Goal: Transaction & Acquisition: Purchase product/service

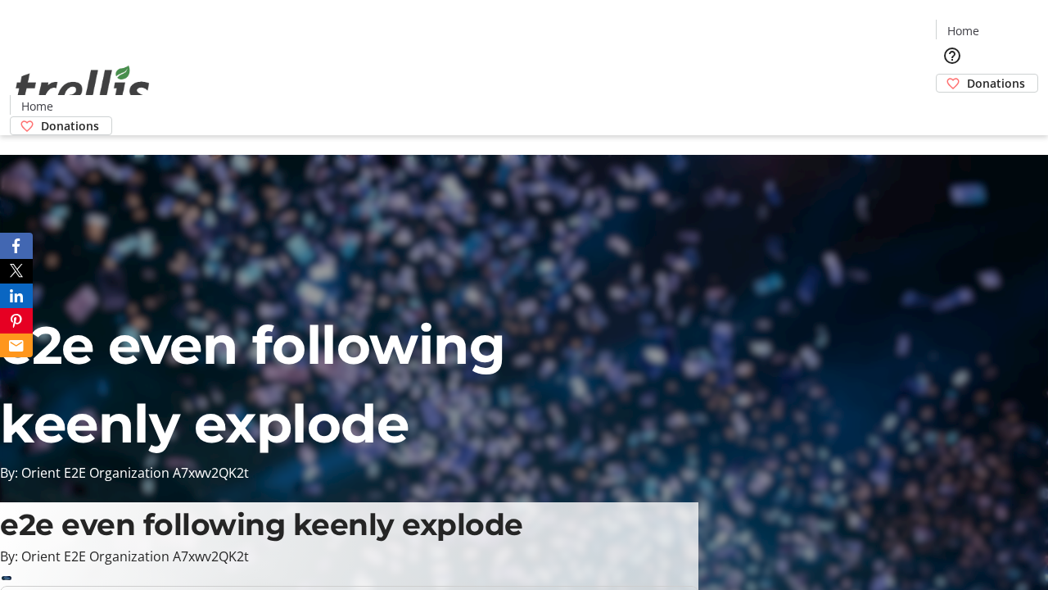
click at [967, 75] on span "Donations" at bounding box center [996, 83] width 58 height 17
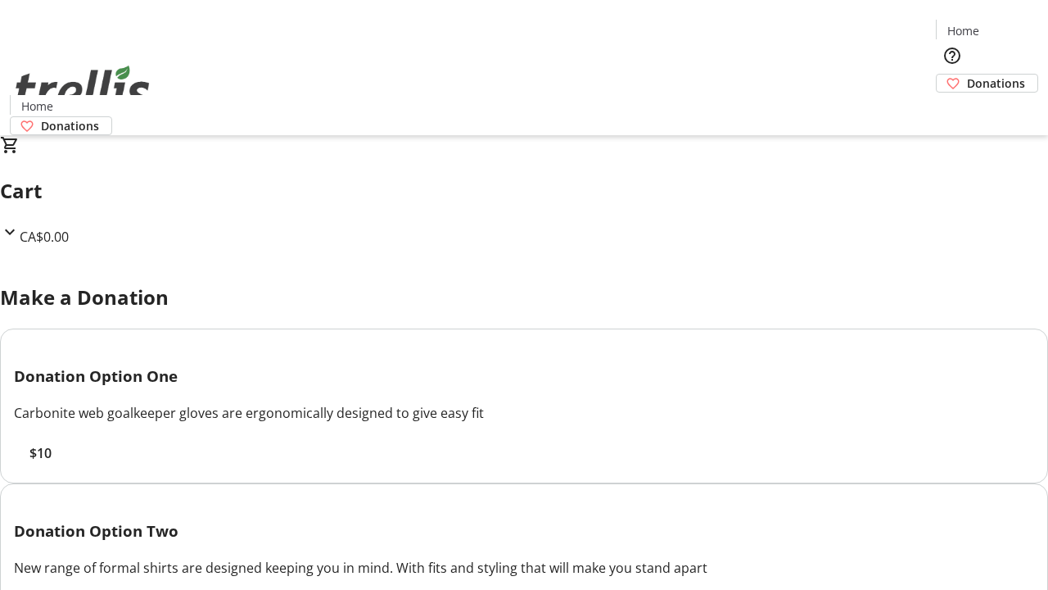
click at [52, 463] on span "$10" at bounding box center [40, 453] width 22 height 20
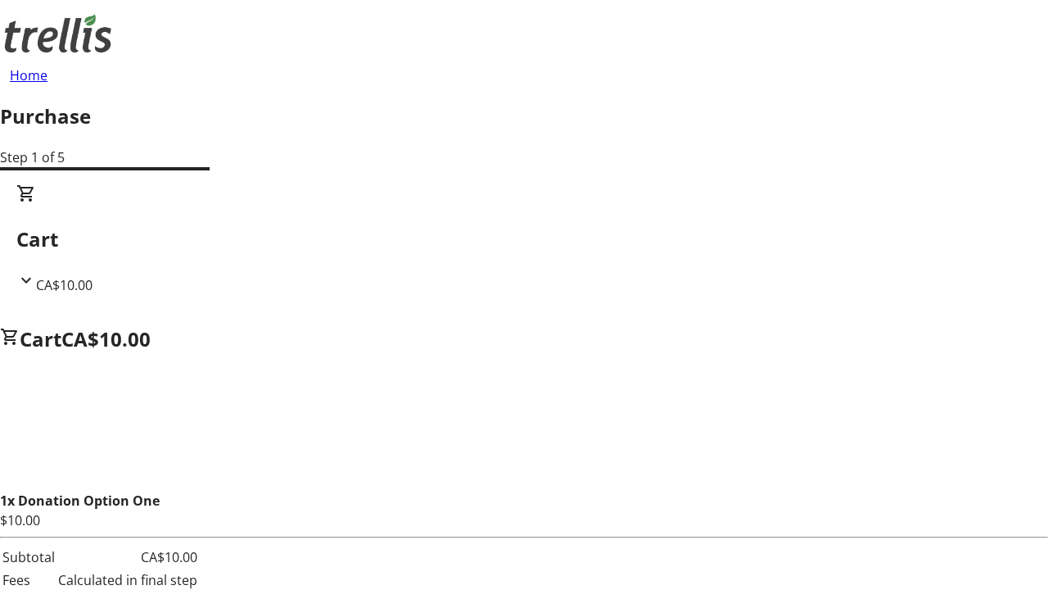
select select "CA"
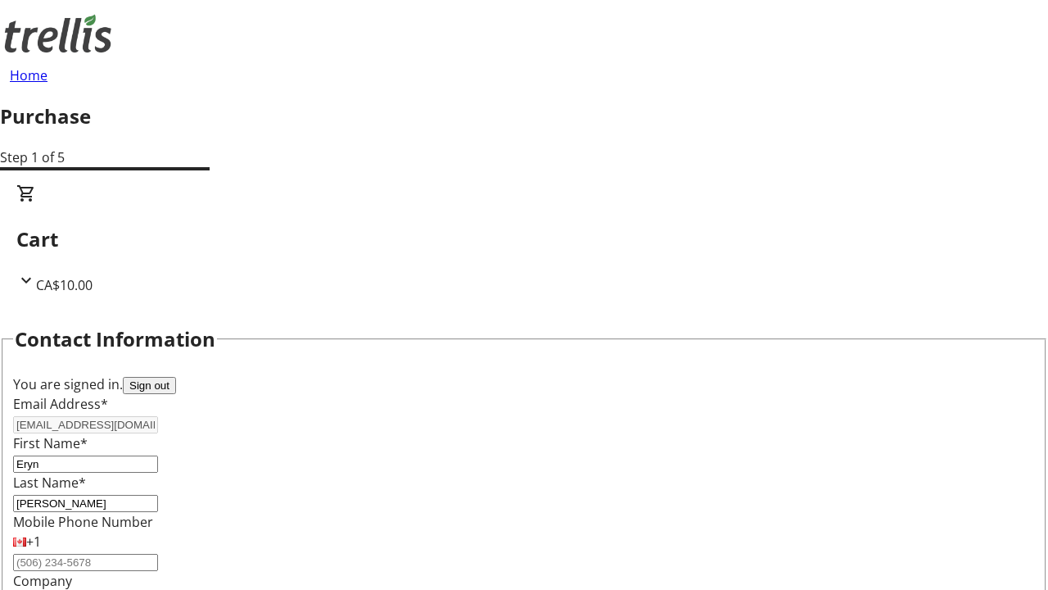
scroll to position [265, 0]
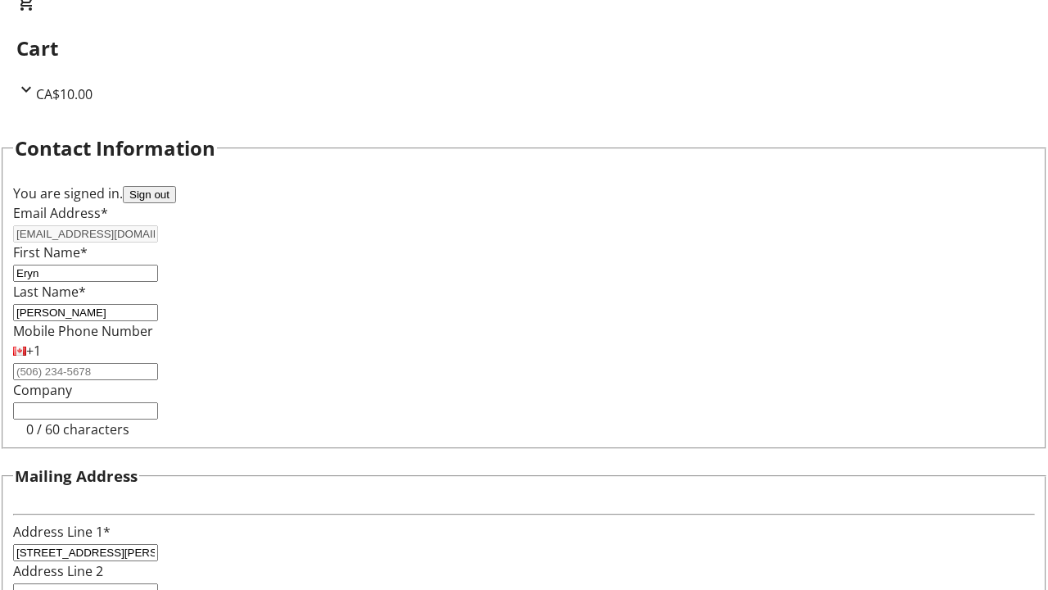
select select "BC"
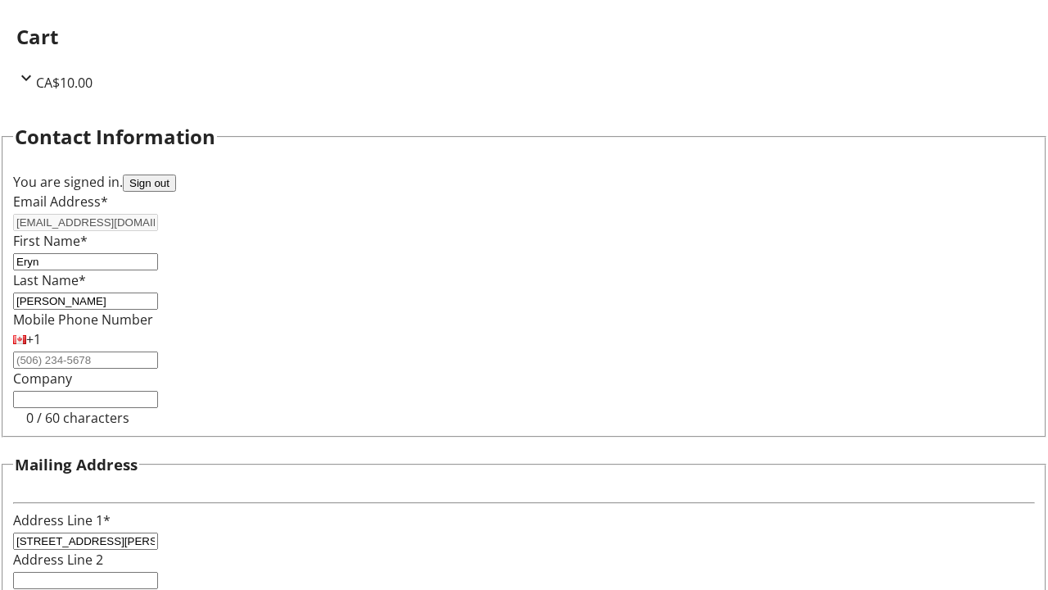
type input "Kelowna"
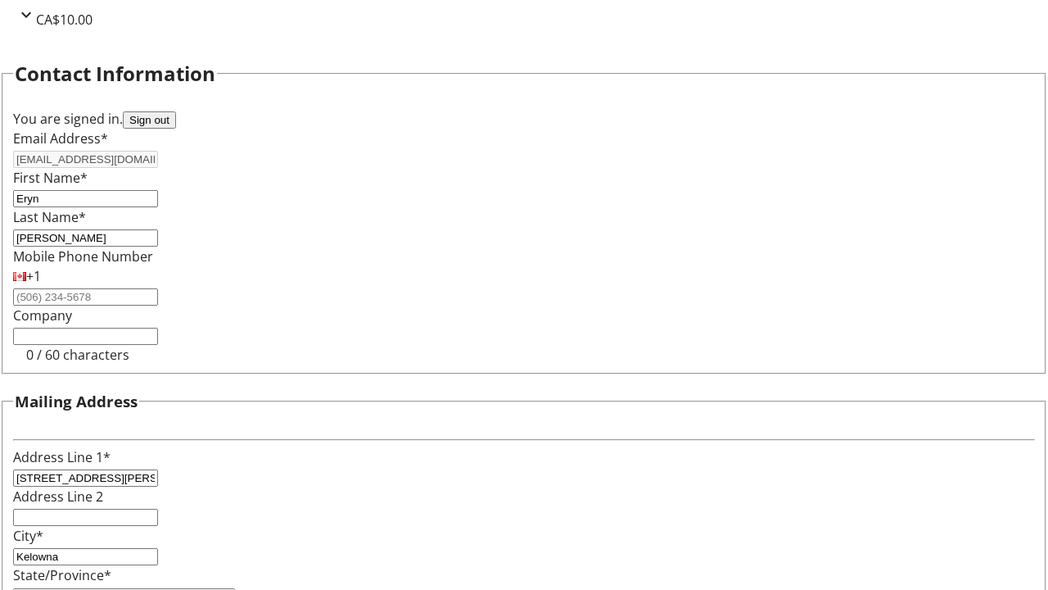
type input "V1Y 0C2"
